Goal: Find specific page/section: Find specific page/section

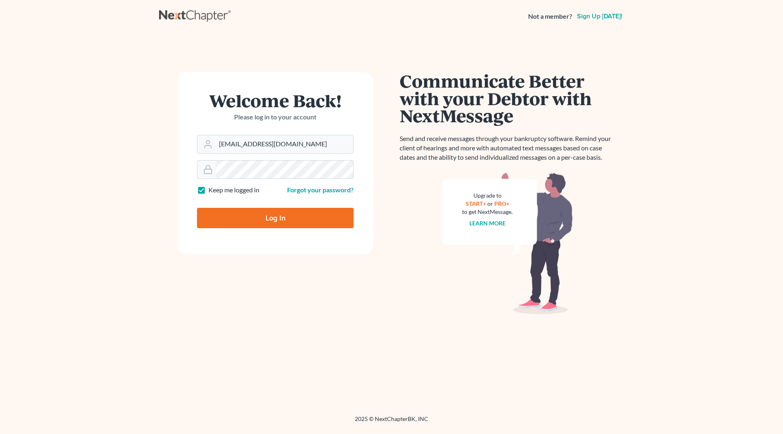
click at [267, 219] on input "Log In" at bounding box center [275, 218] width 157 height 20
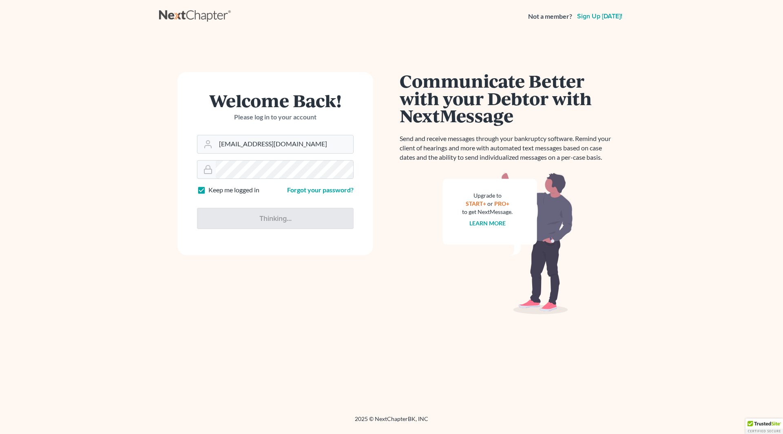
type input "Thinking..."
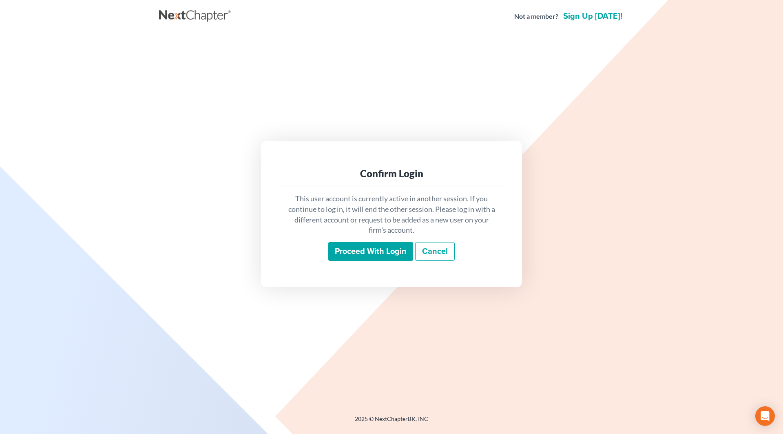
click at [356, 252] on input "Proceed with login" at bounding box center [370, 251] width 85 height 19
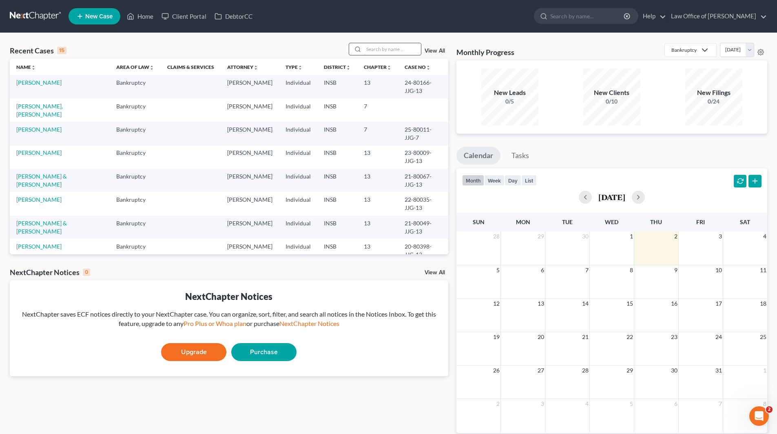
click at [381, 52] on input "search" at bounding box center [392, 49] width 57 height 12
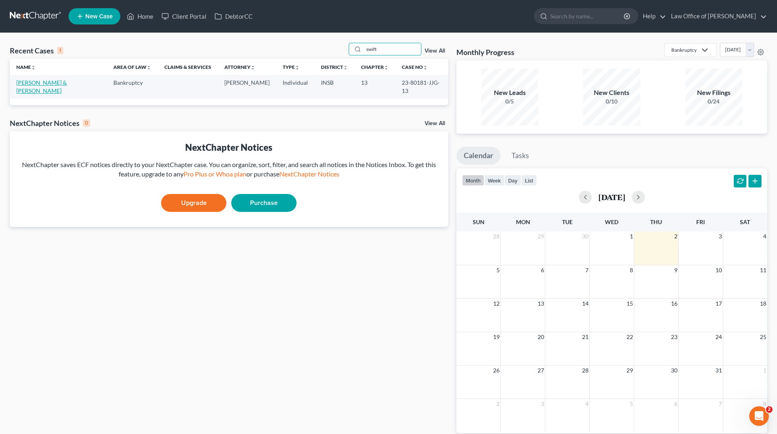
type input "swift"
click at [59, 83] on link "Swift, Mark & Cathy" at bounding box center [41, 86] width 51 height 15
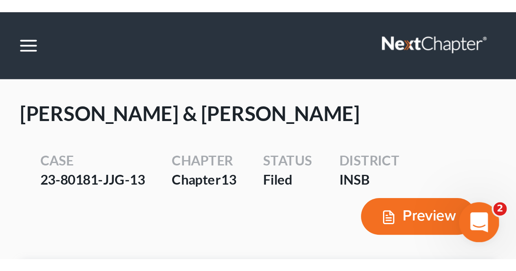
scroll to position [3238, 0]
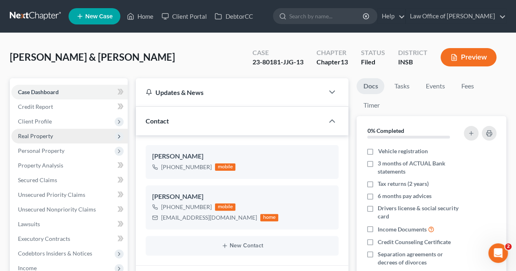
click at [42, 137] on span "Real Property" at bounding box center [35, 136] width 35 height 7
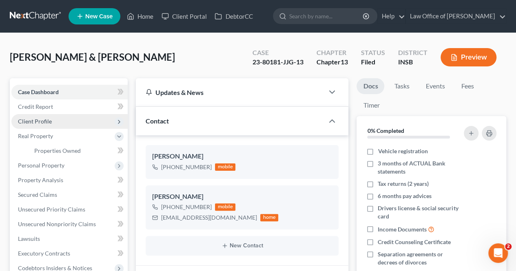
click at [45, 120] on span "Client Profile" at bounding box center [35, 121] width 34 height 7
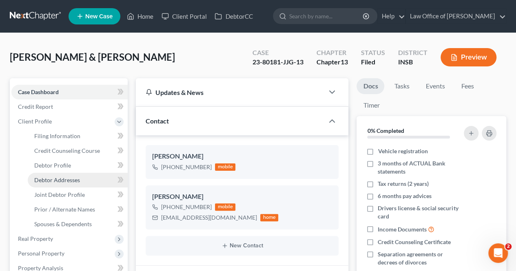
click at [59, 182] on span "Debtor Addresses" at bounding box center [57, 180] width 46 height 7
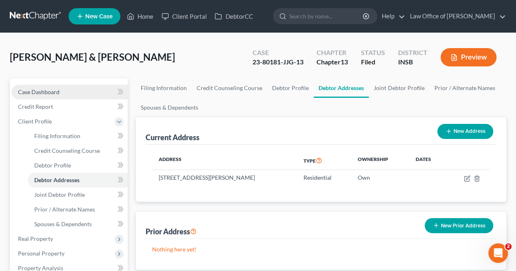
click at [37, 93] on span "Case Dashboard" at bounding box center [39, 92] width 42 height 7
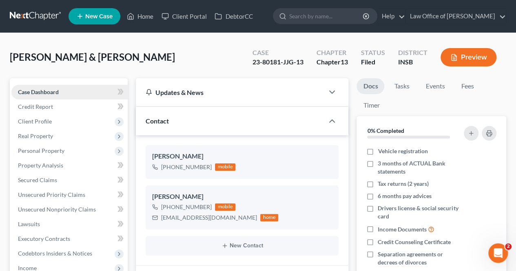
scroll to position [3255, 0]
